Goal: Information Seeking & Learning: Find specific fact

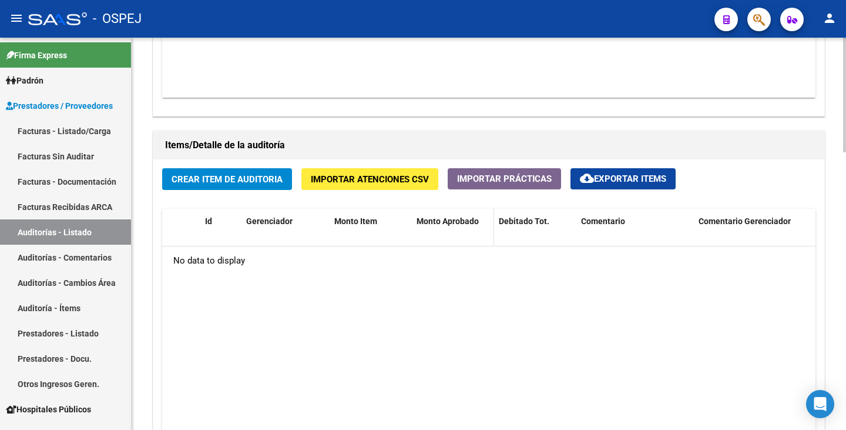
scroll to position [588, 0]
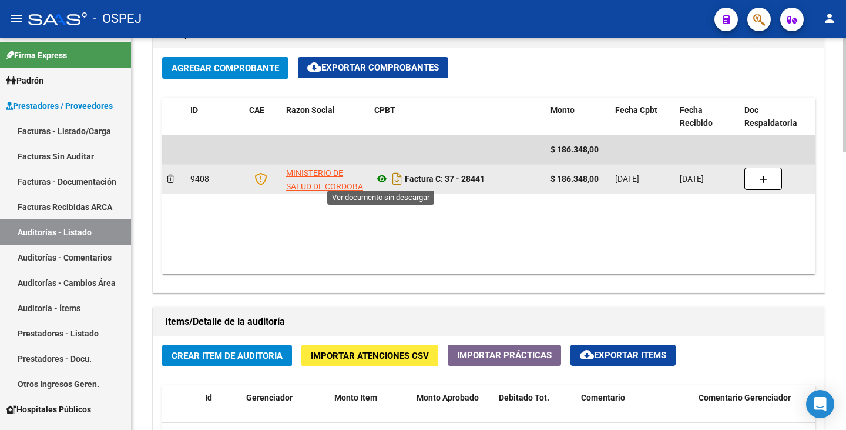
click at [383, 178] on icon at bounding box center [381, 179] width 15 height 14
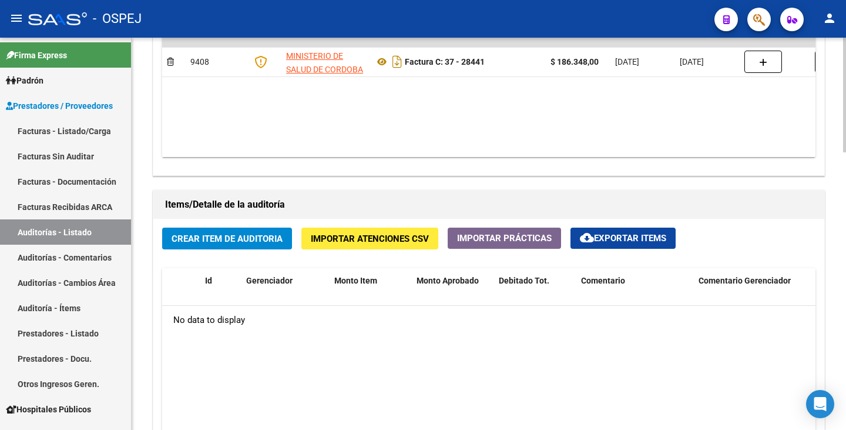
scroll to position [705, 0]
click at [364, 235] on span "Importar Atenciones CSV" at bounding box center [370, 238] width 118 height 11
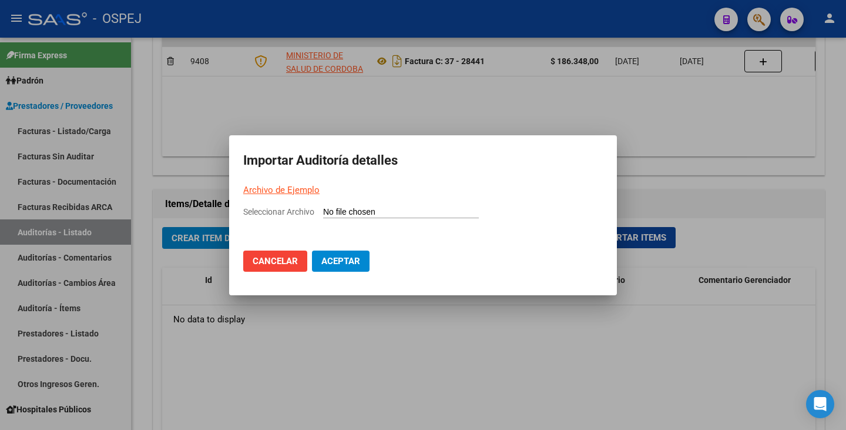
click at [302, 192] on link "Archivo de Ejemplo" at bounding box center [281, 190] width 76 height 11
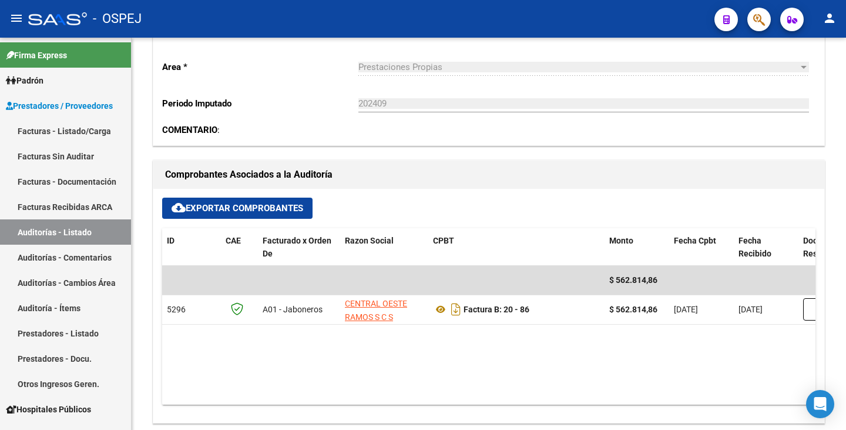
scroll to position [353, 0]
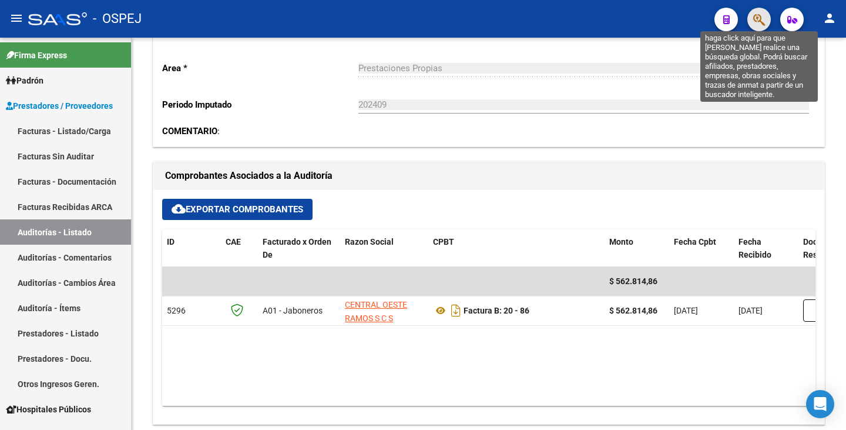
click at [755, 18] on icon "button" at bounding box center [760, 20] width 12 height 14
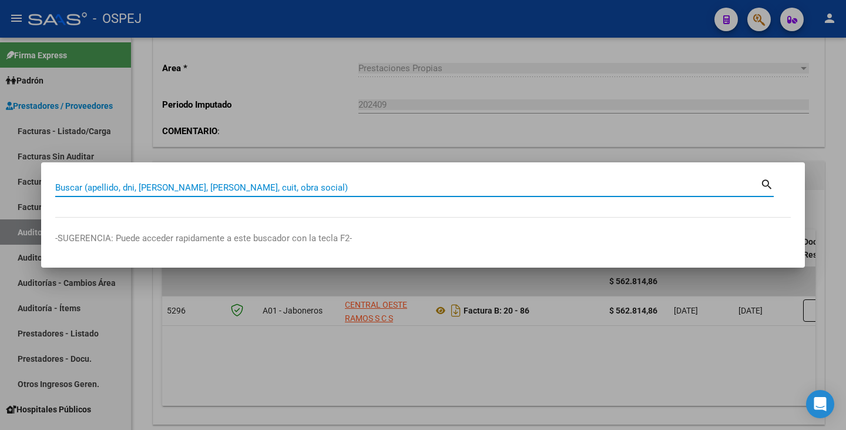
paste input "40200659"
type input "40200659"
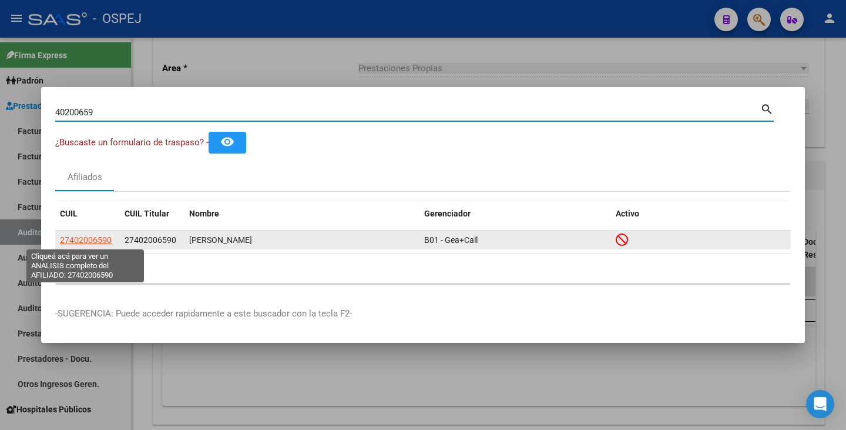
click at [75, 242] on span "27402006590" at bounding box center [86, 239] width 52 height 9
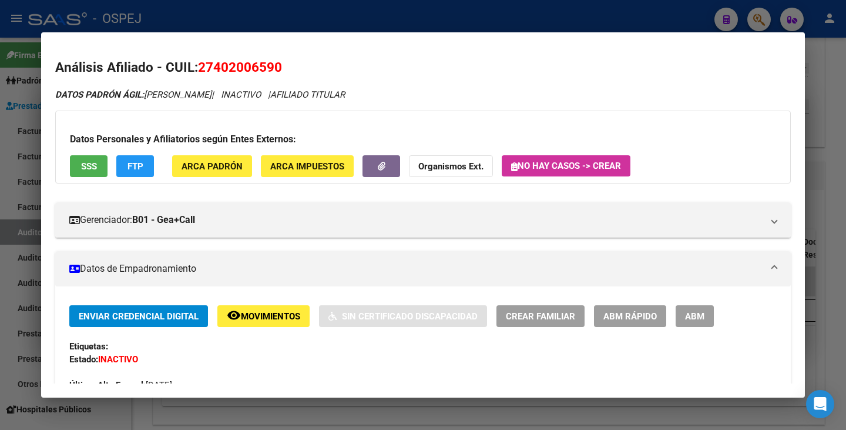
drag, startPoint x: 200, startPoint y: 67, endPoint x: 260, endPoint y: 62, distance: 60.7
click at [283, 65] on h2 "Análisis Afiliado - CUIL: 27402006590" at bounding box center [423, 68] width 736 height 20
copy span "27402006590"
click at [306, 63] on h2 "Análisis Afiliado - CUIL: 27402006590" at bounding box center [423, 68] width 736 height 20
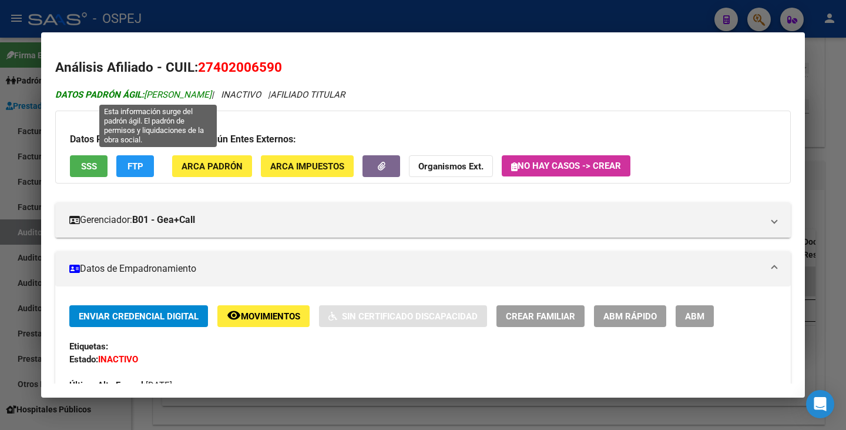
drag, startPoint x: 148, startPoint y: 93, endPoint x: 260, endPoint y: 98, distance: 113.0
click at [212, 98] on span "DATOS PADRÓN ÁGIL: ARISPE KATERINNE MAGALI" at bounding box center [133, 94] width 156 height 11
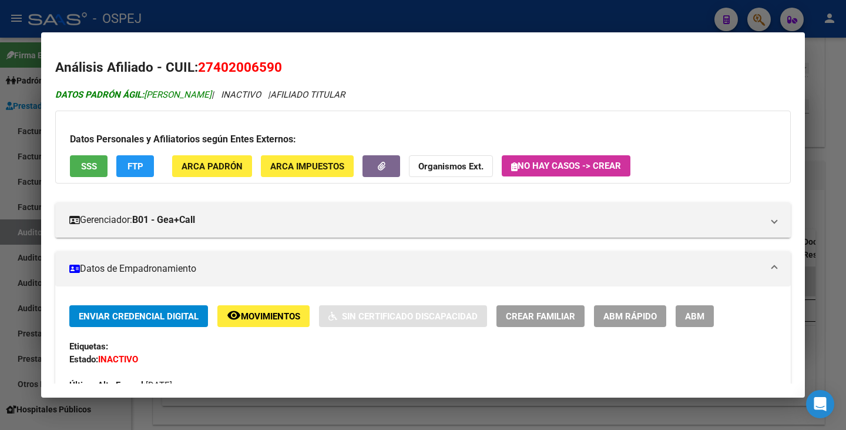
copy span "ARISPE KATERINNE MAGALI"
click at [16, 181] on div at bounding box center [423, 215] width 846 height 430
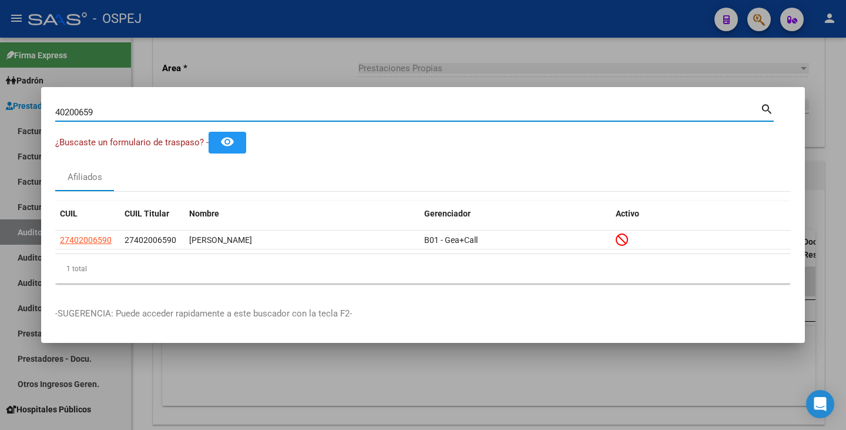
drag, startPoint x: 96, startPoint y: 115, endPoint x: 46, endPoint y: 89, distance: 56.8
click at [46, 88] on mat-dialog-container "40200659 Buscar (apellido, dni, cuil, nro traspaso, cuit, obra social) search ¿…" at bounding box center [423, 215] width 764 height 256
paste input "37320749"
type input "37320749"
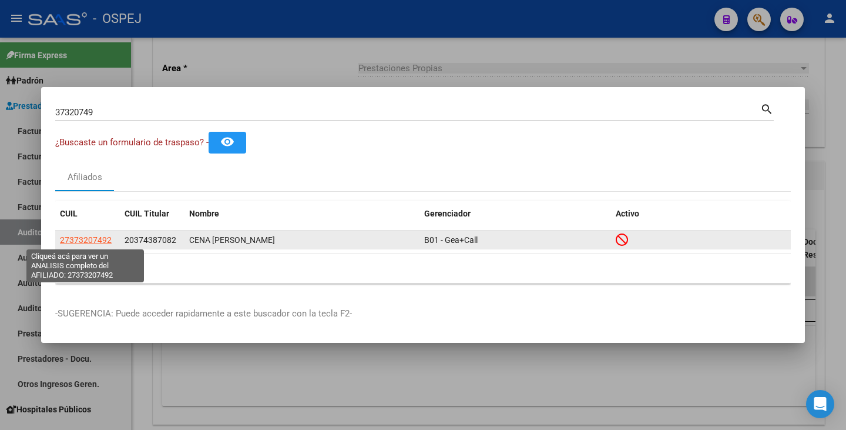
click at [98, 235] on span "27373207492" at bounding box center [86, 239] width 52 height 9
copy span "4"
type textarea "27373207492"
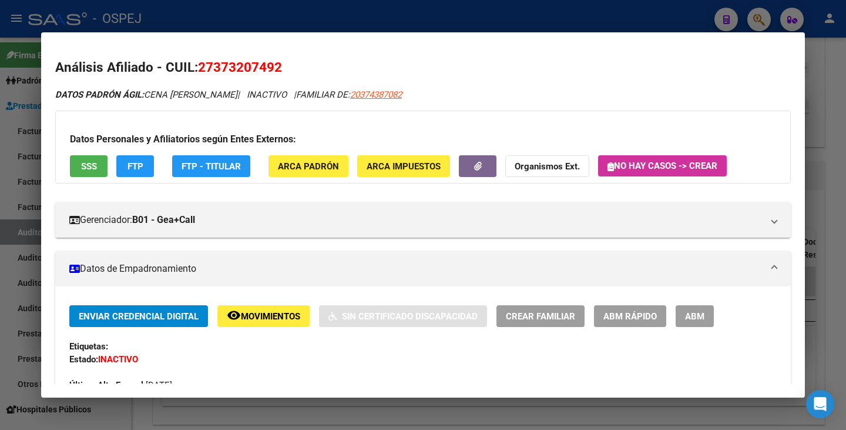
drag, startPoint x: 200, startPoint y: 63, endPoint x: 296, endPoint y: 62, distance: 95.8
click at [296, 63] on h2 "Análisis Afiliado - CUIL: 27373207492" at bounding box center [423, 68] width 736 height 20
copy span "27373207492"
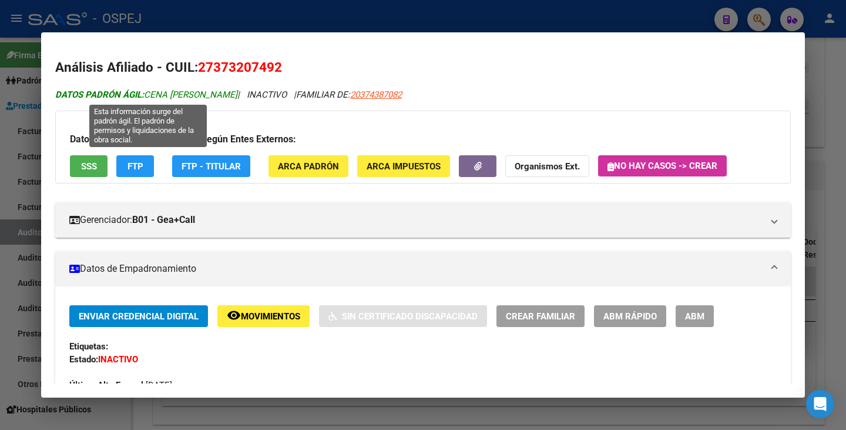
drag, startPoint x: 146, startPoint y: 92, endPoint x: 239, endPoint y: 98, distance: 92.5
click at [237, 98] on span "DATOS PADRÓN ÁGIL: CENA EVELIN EUGENIA" at bounding box center [146, 94] width 182 height 11
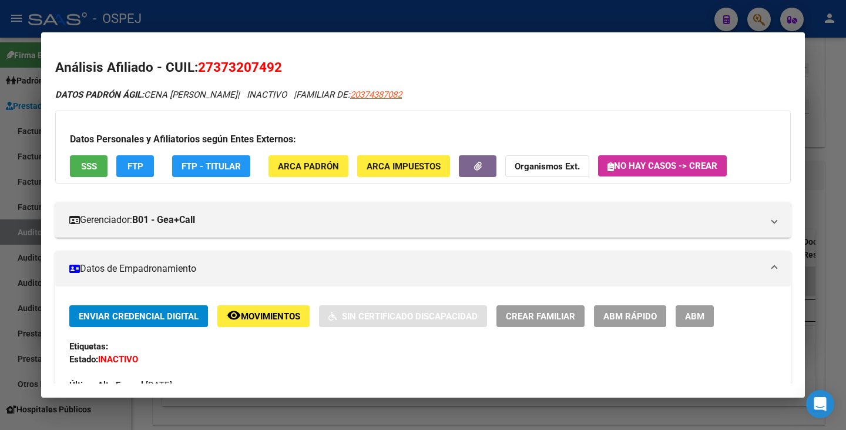
copy span "CENA EVELIN EUGENIA"
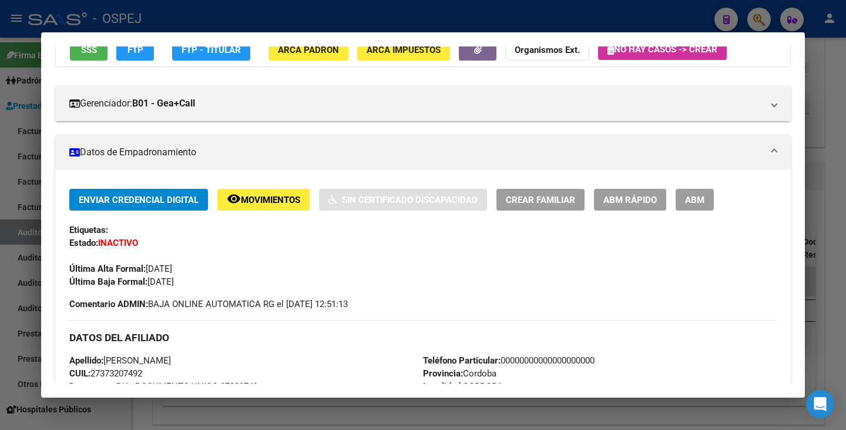
scroll to position [118, 0]
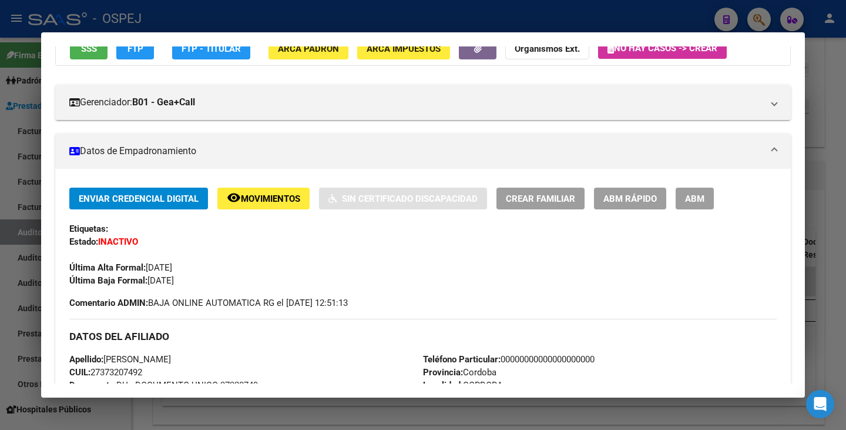
click at [10, 248] on div at bounding box center [423, 215] width 846 height 430
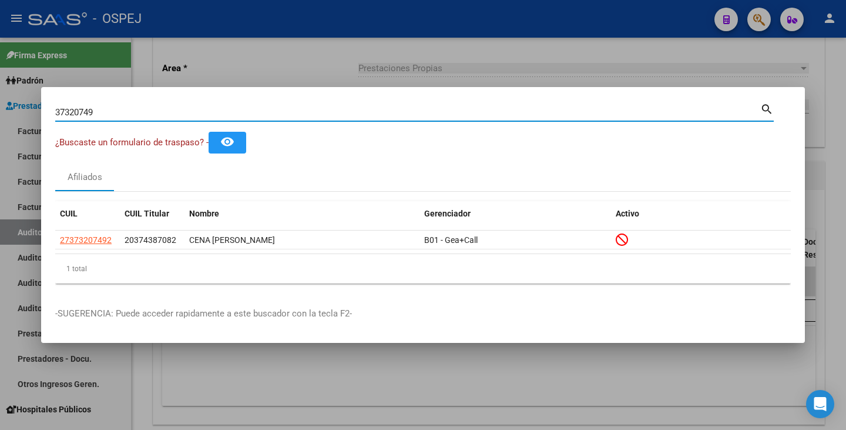
drag, startPoint x: 106, startPoint y: 112, endPoint x: 115, endPoint y: 102, distance: 13.3
click at [0, 92] on div "37320749 Buscar (apellido, dni, cuil, nro traspaso, cuit, obra social) search ¿…" at bounding box center [423, 215] width 846 height 430
paste input "39071276"
type input "39071276"
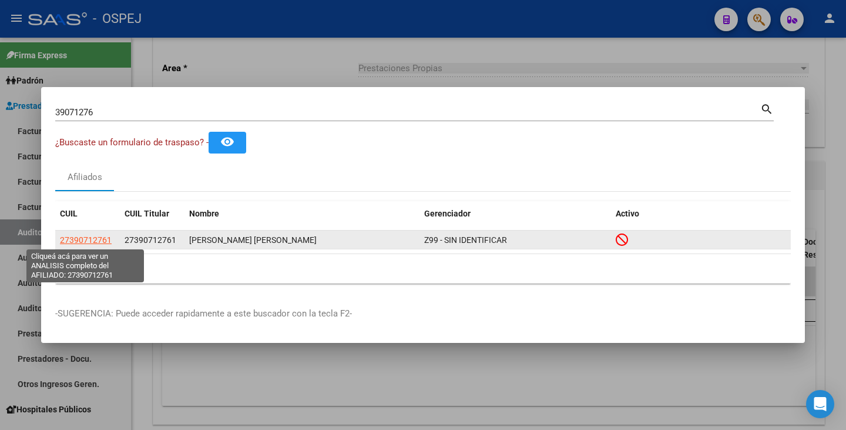
click at [75, 235] on span "27390712761" at bounding box center [86, 239] width 52 height 9
type textarea "27390712761"
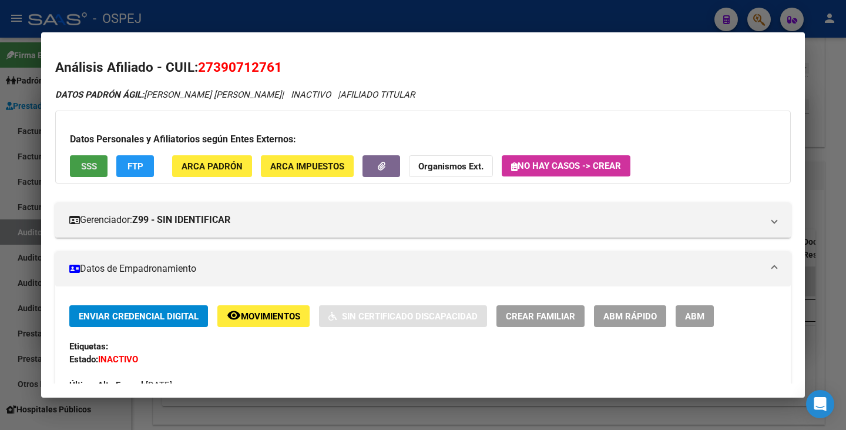
click at [79, 168] on button "SSS" at bounding box center [89, 166] width 38 height 22
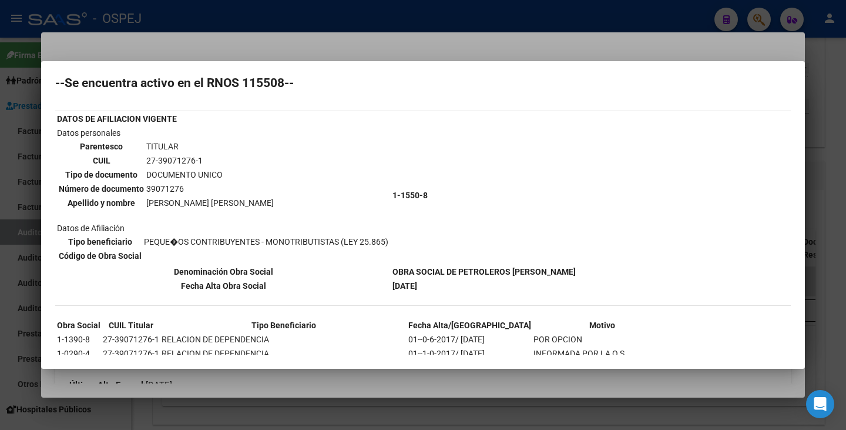
scroll to position [89, 0]
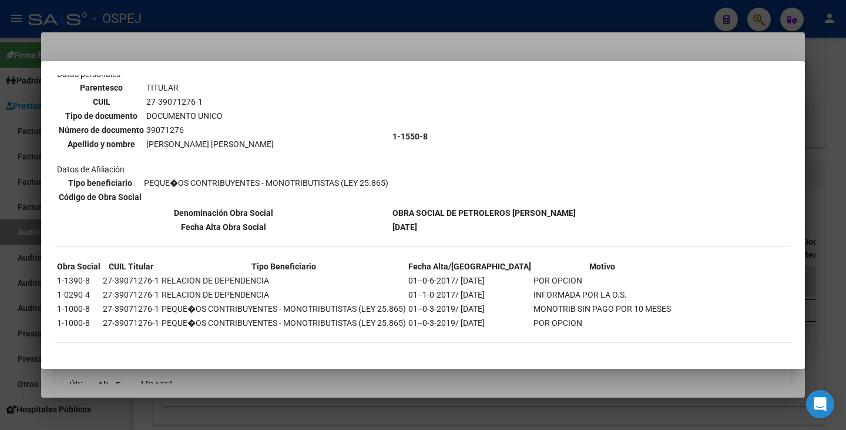
click at [260, 44] on div at bounding box center [423, 215] width 846 height 430
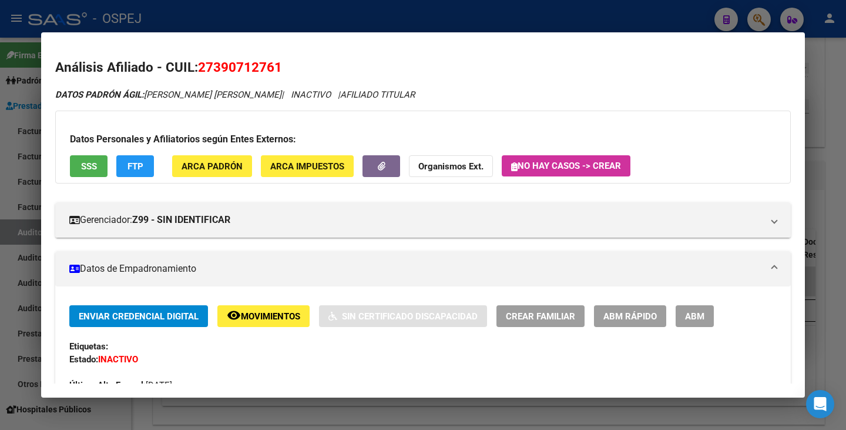
drag, startPoint x: 203, startPoint y: 63, endPoint x: 273, endPoint y: 59, distance: 70.7
click at [273, 59] on span "27390712761" at bounding box center [240, 66] width 84 height 15
drag, startPoint x: 199, startPoint y: 68, endPoint x: 279, endPoint y: 66, distance: 80.0
click at [279, 66] on span "27390712761" at bounding box center [240, 66] width 84 height 15
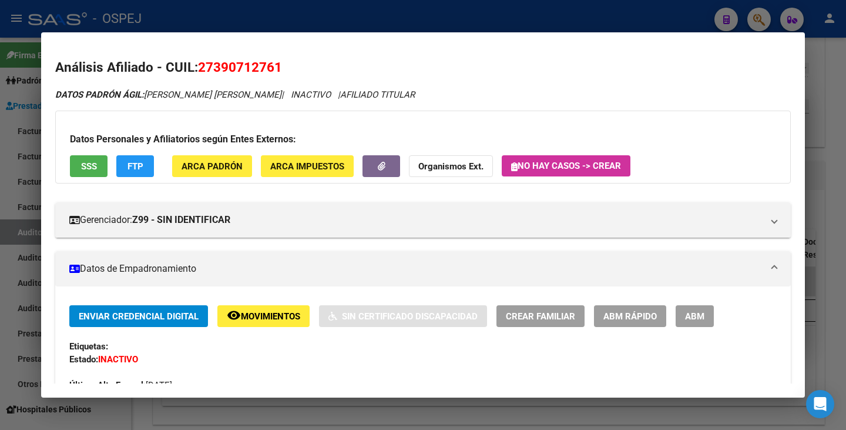
copy span "27390712761"
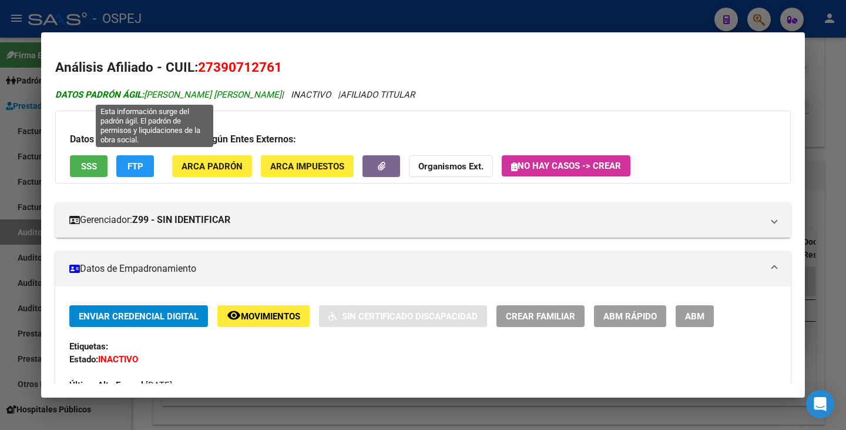
drag, startPoint x: 146, startPoint y: 92, endPoint x: 253, endPoint y: 92, distance: 107.0
click at [253, 92] on span "DATOS PADRÓN ÁGIL: CESAR MERI ANN LISETTE" at bounding box center [168, 94] width 226 height 11
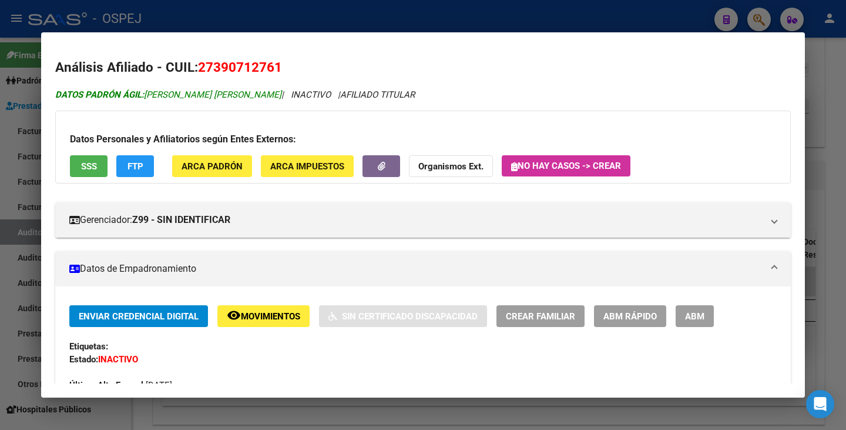
copy span "CESAR MERI ANN LISETTE"
click at [16, 155] on div at bounding box center [423, 215] width 846 height 430
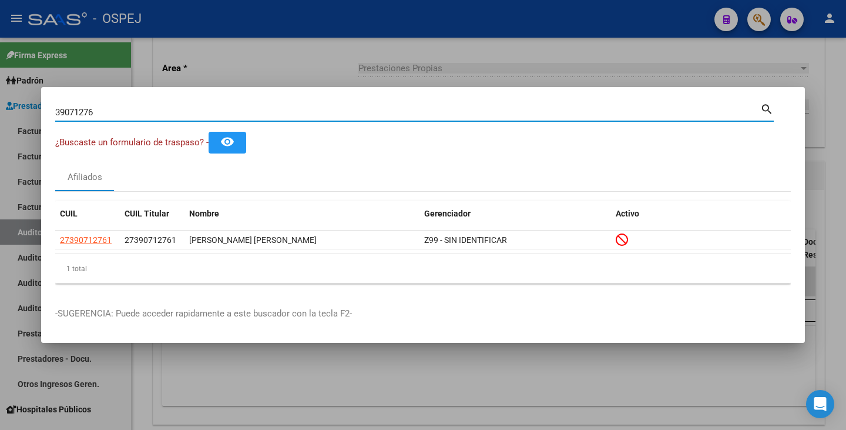
drag, startPoint x: 96, startPoint y: 111, endPoint x: 36, endPoint y: 89, distance: 63.8
click at [36, 89] on div "39071276 Buscar (apellido, dni, cuil, nro traspaso, cuit, obra social) search ¿…" at bounding box center [423, 215] width 846 height 430
paste input "25451377"
type input "25451377"
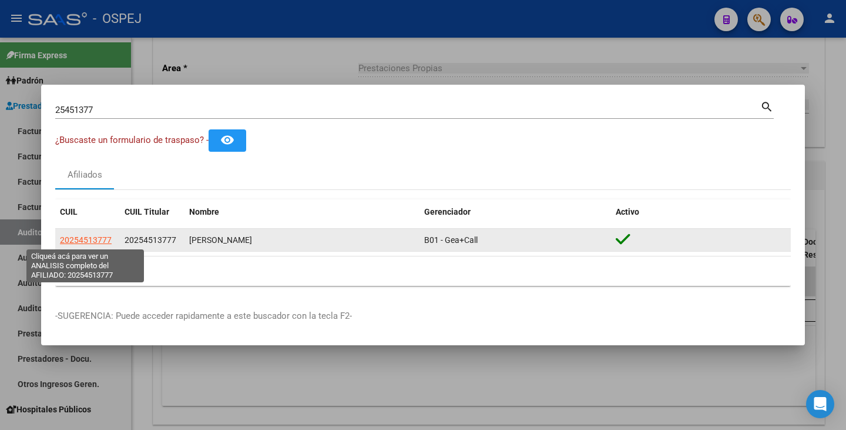
click at [78, 237] on span "20254513777" at bounding box center [86, 239] width 52 height 9
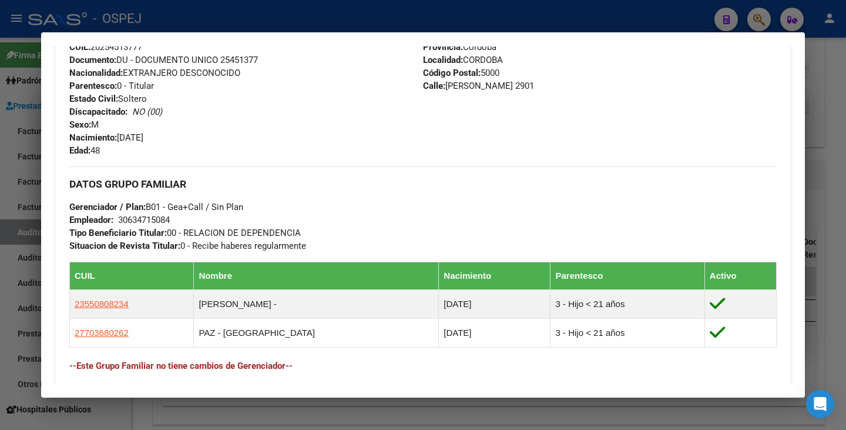
scroll to position [529, 0]
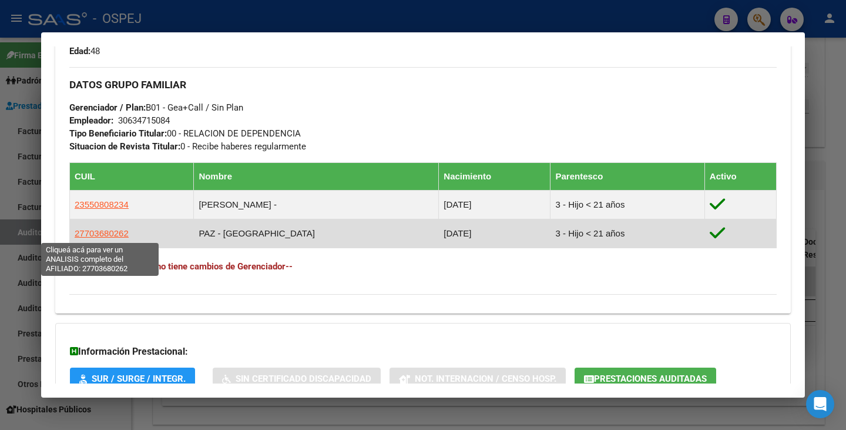
click at [105, 234] on span "27703680262" at bounding box center [102, 233] width 54 height 10
type textarea "27703680262"
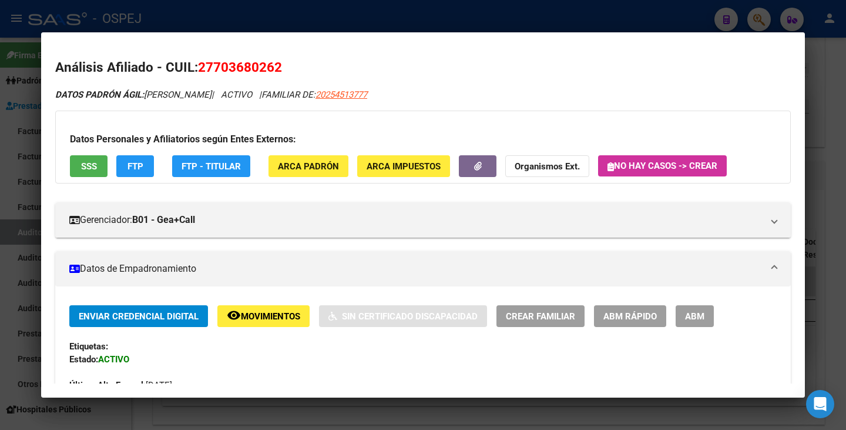
drag, startPoint x: 200, startPoint y: 64, endPoint x: 274, endPoint y: 63, distance: 73.5
click at [280, 65] on span "27703680262" at bounding box center [240, 66] width 84 height 15
copy span "27703680262"
click at [227, 61] on span "27703680262" at bounding box center [240, 66] width 84 height 15
drag, startPoint x: 215, startPoint y: 65, endPoint x: 268, endPoint y: 65, distance: 53.5
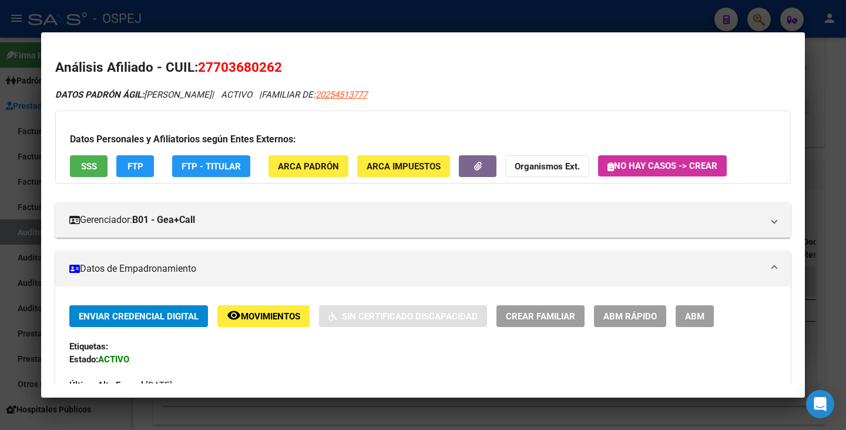
click at [272, 65] on span "27703680262" at bounding box center [240, 66] width 84 height 15
copy span "70368026"
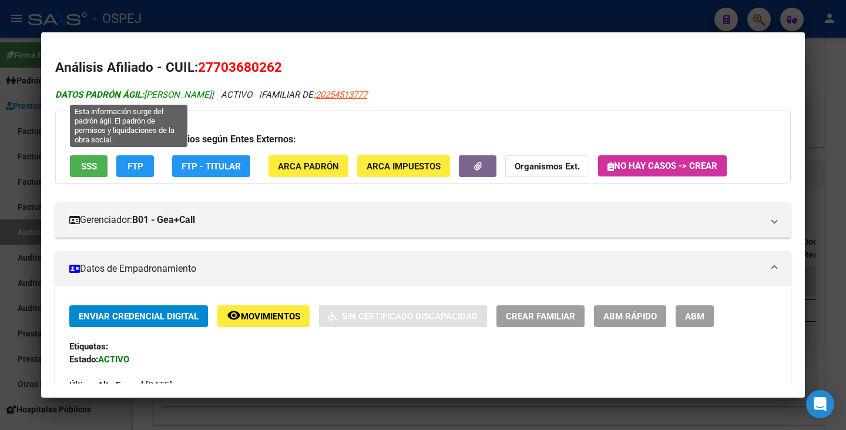
drag, startPoint x: 148, startPoint y: 93, endPoint x: 196, endPoint y: 95, distance: 48.3
click at [200, 98] on span "DATOS PADRÓN ÁGIL: PAZ MORENA" at bounding box center [133, 94] width 156 height 11
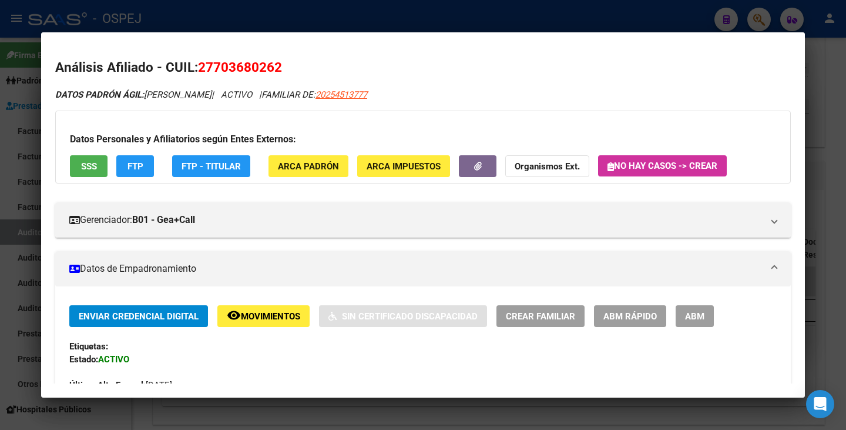
click at [5, 150] on div at bounding box center [423, 215] width 846 height 430
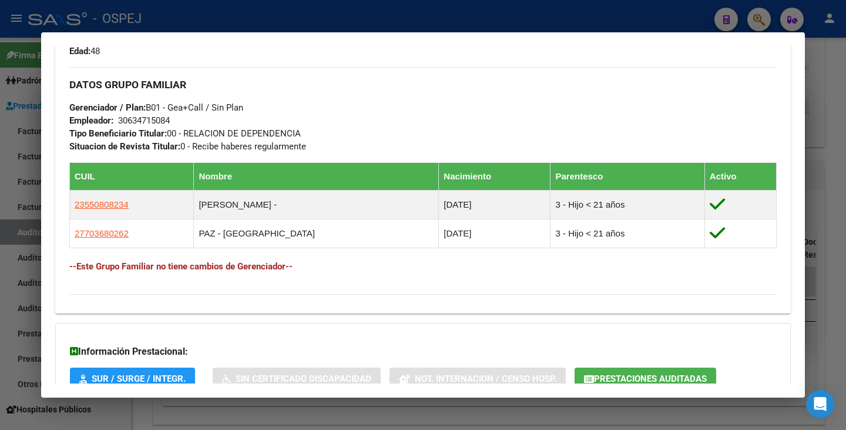
click at [12, 160] on div at bounding box center [423, 215] width 846 height 430
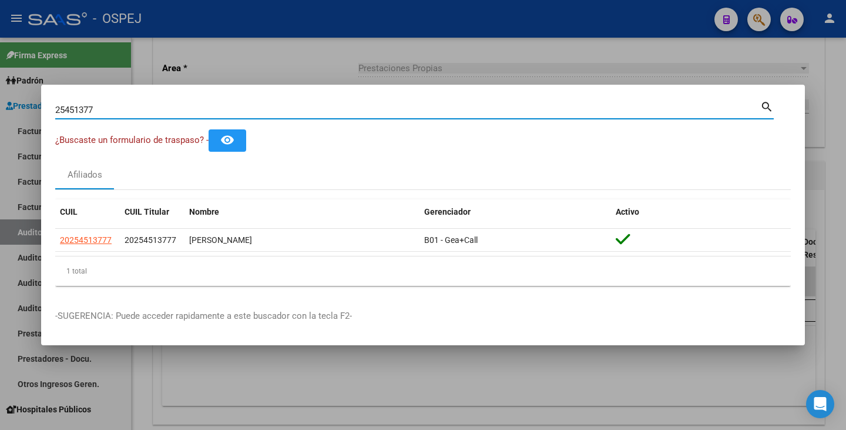
drag, startPoint x: 101, startPoint y: 111, endPoint x: 39, endPoint y: 106, distance: 62.4
click at [39, 106] on div "25451377 Buscar (apellido, dni, cuil, nro traspaso, cuit, obra social) search ¿…" at bounding box center [423, 215] width 846 height 430
paste input "27695199"
type input "27695199"
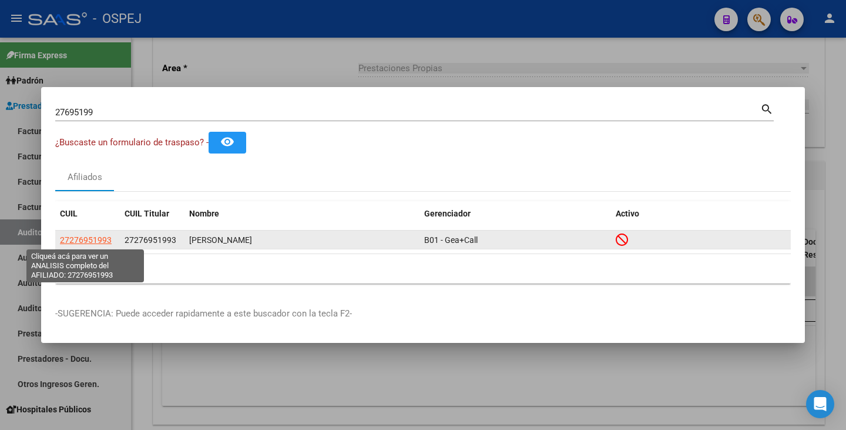
click at [96, 241] on span "27276951993" at bounding box center [86, 239] width 52 height 9
type textarea "27276951993"
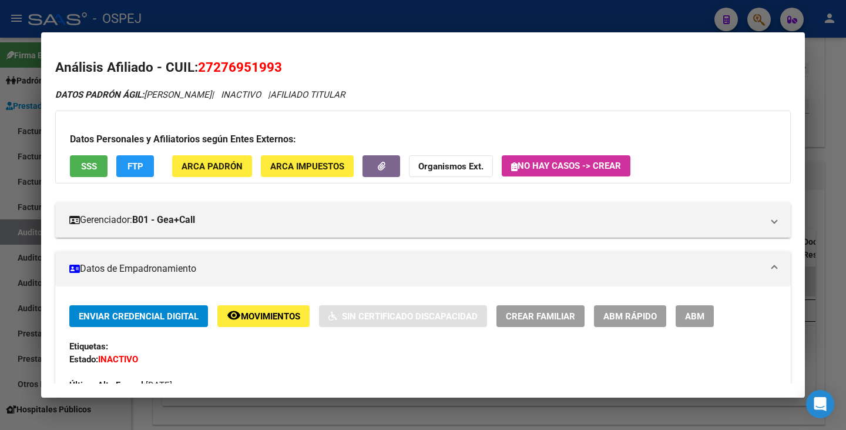
drag, startPoint x: 201, startPoint y: 66, endPoint x: 277, endPoint y: 68, distance: 75.8
click at [282, 71] on span "27276951993" at bounding box center [240, 66] width 84 height 15
drag, startPoint x: 145, startPoint y: 93, endPoint x: 250, endPoint y: 95, distance: 105.8
click at [250, 95] on icon "DATOS PADRÓN ÁGIL: ILLANES ELENA DANIELA | INACTIVO | AFILIADO TITULAR" at bounding box center [200, 94] width 290 height 11
click at [5, 133] on div at bounding box center [423, 215] width 846 height 430
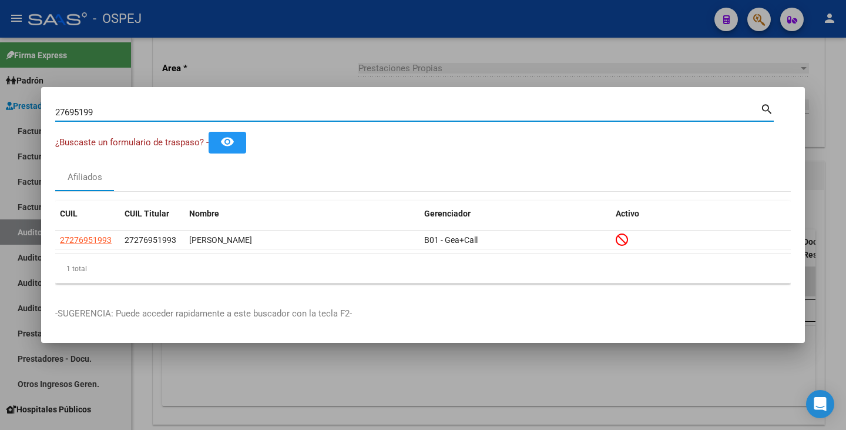
drag, startPoint x: 92, startPoint y: 111, endPoint x: 14, endPoint y: 102, distance: 78.6
click at [12, 102] on div "27695199 Buscar (apellido, dni, cuil, nro traspaso, cuit, obra social) search ¿…" at bounding box center [423, 215] width 846 height 430
type input "9"
paste input "46844540"
type input "46844540"
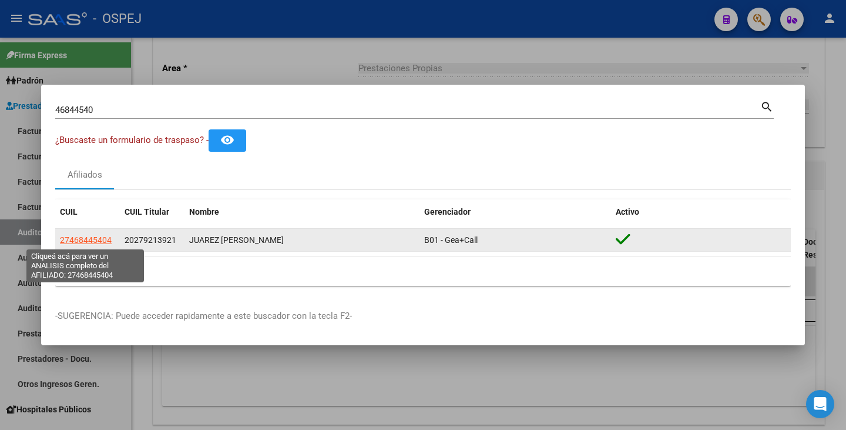
click at [72, 241] on span "27468445404" at bounding box center [86, 239] width 52 height 9
type textarea "27468445404"
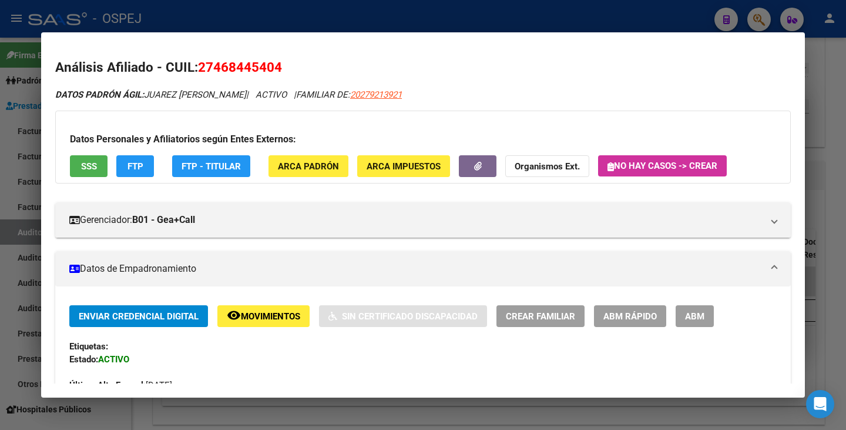
drag, startPoint x: 200, startPoint y: 64, endPoint x: 269, endPoint y: 65, distance: 68.8
click at [286, 61] on h2 "Análisis Afiliado - CUIL: 27468445404" at bounding box center [423, 68] width 736 height 20
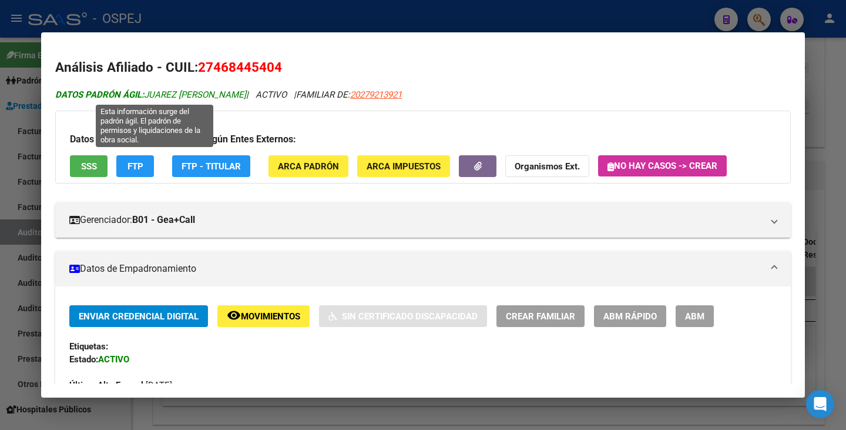
drag, startPoint x: 149, startPoint y: 95, endPoint x: 230, endPoint y: 92, distance: 81.2
click at [230, 92] on span "DATOS PADRÓN ÁGIL: JUAREZ LUDMILA ABIGAIL" at bounding box center [150, 94] width 191 height 11
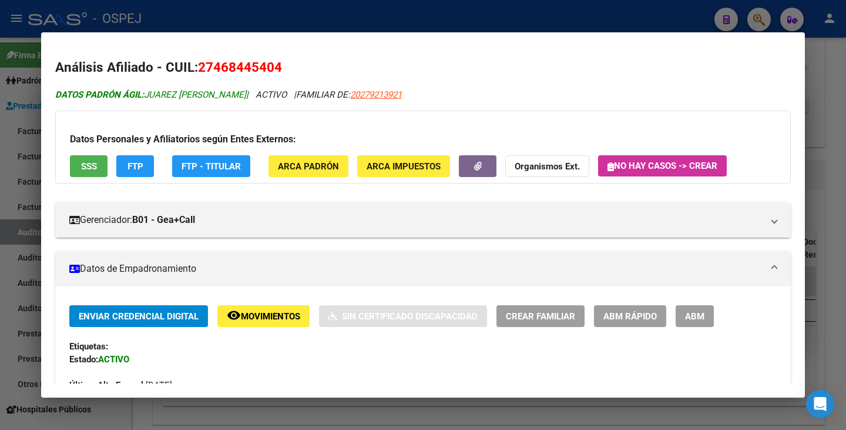
click at [149, 94] on span "DATOS PADRÓN ÁGIL: JUAREZ LUDMILA ABIGAIL" at bounding box center [150, 94] width 191 height 11
drag, startPoint x: 147, startPoint y: 94, endPoint x: 252, endPoint y: 99, distance: 105.3
click at [246, 99] on span "DATOS PADRÓN ÁGIL: JUAREZ LUDMILA ABIGAIL" at bounding box center [150, 94] width 191 height 11
click at [190, 406] on div at bounding box center [423, 215] width 846 height 430
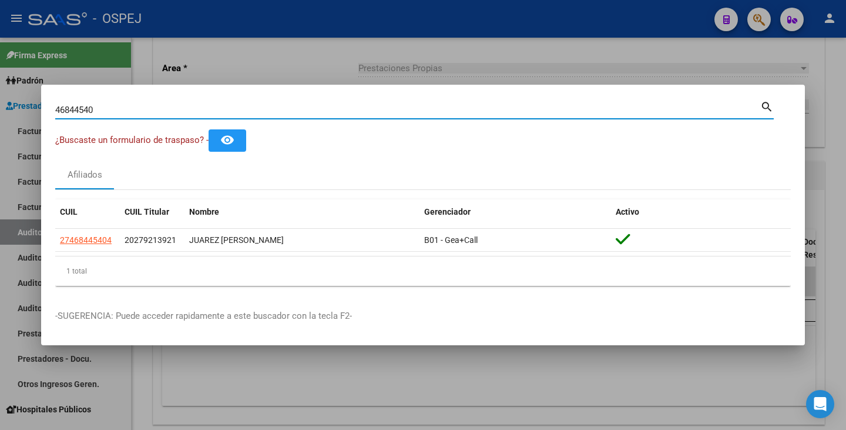
drag, startPoint x: 96, startPoint y: 106, endPoint x: 0, endPoint y: 109, distance: 96.5
click at [0, 109] on div "46844540 Buscar (apellido, dni, cuil, nro traspaso, cuit, obra social) search ¿…" at bounding box center [423, 215] width 846 height 430
paste input "30660875"
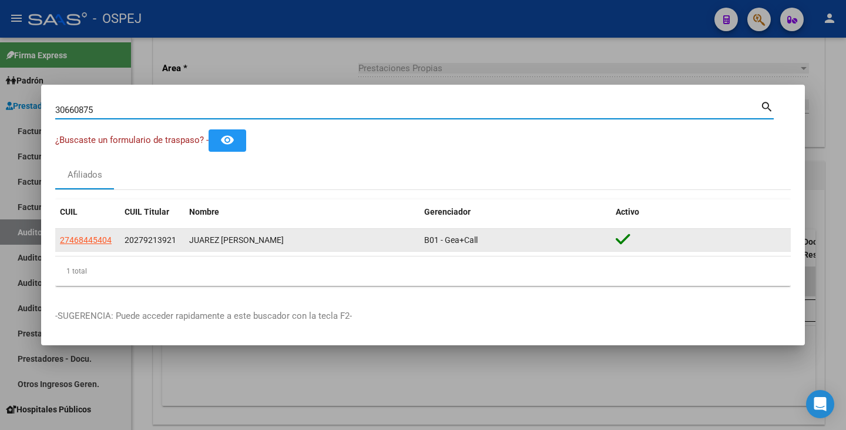
type input "30660875"
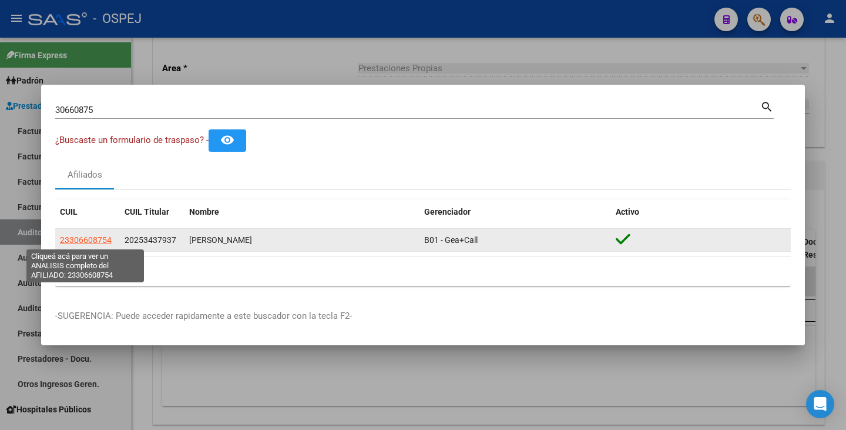
click at [85, 239] on span "23306608754" at bounding box center [86, 239] width 52 height 9
type textarea "23306608754"
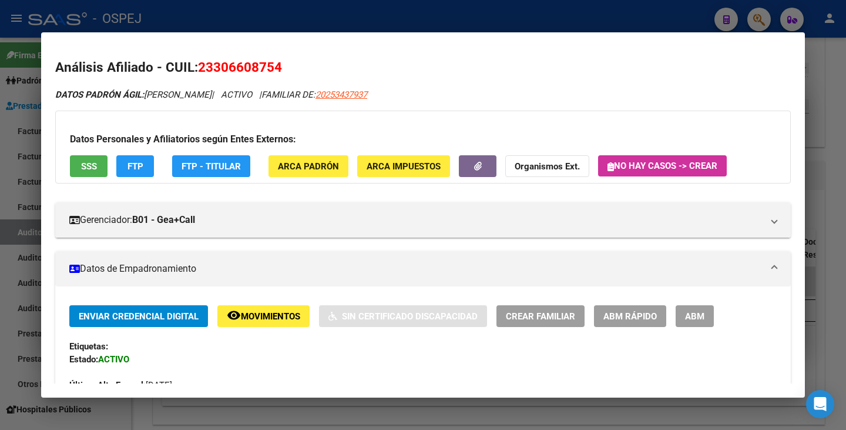
drag, startPoint x: 202, startPoint y: 66, endPoint x: 282, endPoint y: 73, distance: 80.3
click at [282, 73] on span "23306608754" at bounding box center [240, 66] width 84 height 15
